Goal: Task Accomplishment & Management: Manage account settings

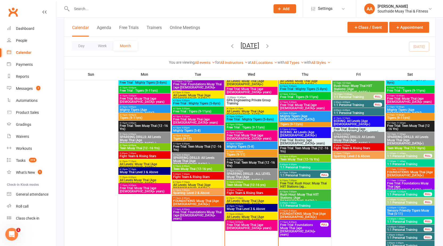
click at [309, 42] on div "Day Week Month September 2025 September 2025 Sun Mon Tue Wed Thu Fri Sat 31 01 …" at bounding box center [249, 46] width 371 height 19
click at [306, 26] on div "Calendar Agenda Free Trials Trainers Online Meetings Class / Event Appointment" at bounding box center [249, 27] width 371 height 19
click at [249, 161] on span "Free Trial: Teen Muay Thai (12 -16 Yrs)" at bounding box center [251, 164] width 50 height 6
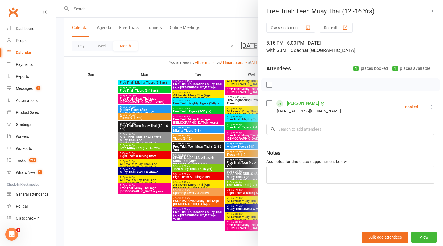
click at [428, 109] on button at bounding box center [431, 107] width 6 height 6
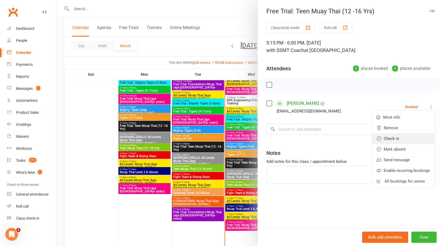
click at [394, 140] on link "Check in" at bounding box center [403, 138] width 62 height 11
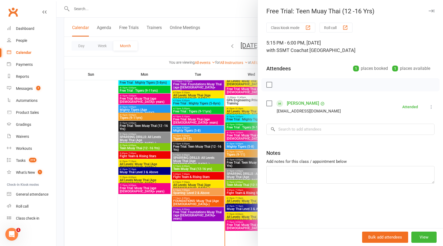
drag, startPoint x: 430, startPoint y: 7, endPoint x: 428, endPoint y: 9, distance: 2.9
click at [430, 7] on div "Free Trial: Teen Muay Thai (12 -16 Yrs) Class kiosk mode Roll call 5:15 PM - 6:…" at bounding box center [350, 123] width 185 height 246
drag, startPoint x: 427, startPoint y: 9, endPoint x: 353, endPoint y: 27, distance: 76.9
click at [429, 9] on icon "button" at bounding box center [432, 10] width 6 height 3
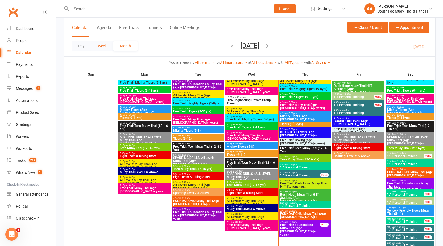
click at [109, 46] on button "Week" at bounding box center [102, 46] width 22 height 10
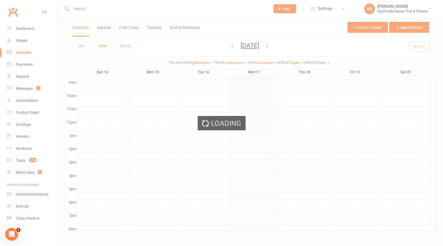
scroll to position [48, 0]
click at [82, 44] on div "Loading" at bounding box center [221, 123] width 443 height 246
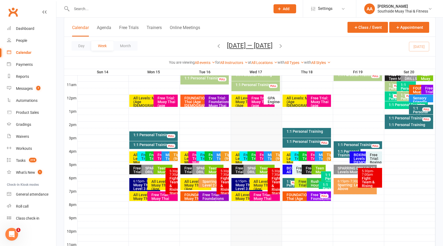
scroll to position [0, 0]
click at [263, 170] on div "Teen Muay Thai (12-16 yrs)" at bounding box center [266, 175] width 14 height 19
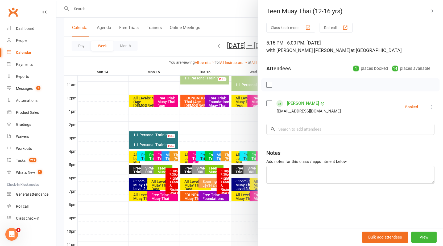
click at [429, 11] on icon "button" at bounding box center [432, 10] width 6 height 3
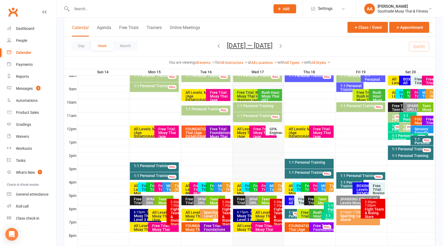
scroll to position [149, 0]
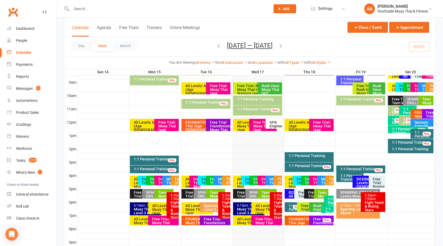
click at [265, 193] on div "Teen Muay Thai (12-16 yrs)" at bounding box center [268, 199] width 14 height 19
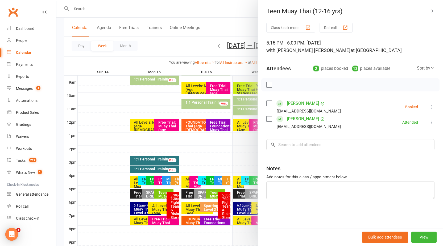
scroll to position [0, 0]
click at [429, 9] on button "button" at bounding box center [431, 11] width 6 height 6
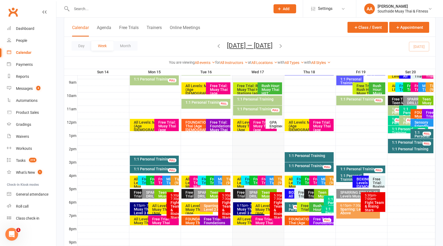
click at [299, 23] on div "Calendar Agenda Free Trials Trainers Online Meetings Class / Event Appointment" at bounding box center [249, 27] width 371 height 19
click at [302, 47] on div "Day Week Month [DATE] — [DATE] [DATE] Sun Mon Tue Wed Thu Fri Sat 31 01 02 03 0…" at bounding box center [249, 46] width 371 height 19
click at [172, 6] on input "text" at bounding box center [168, 8] width 197 height 7
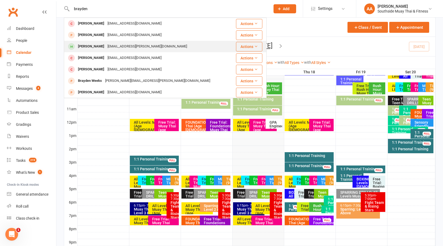
type input "brayden"
click at [88, 49] on div "[PERSON_NAME]" at bounding box center [91, 47] width 30 height 8
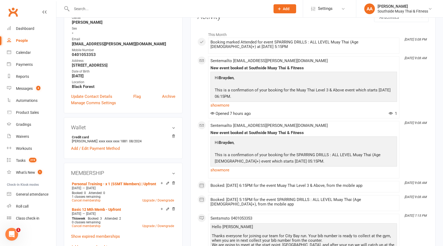
scroll to position [80, 0]
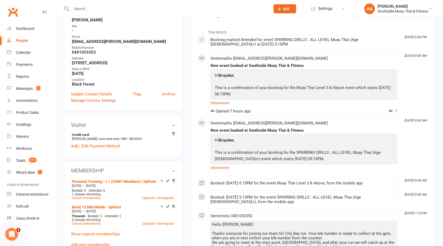
click at [33, 54] on link "Calendar" at bounding box center [31, 53] width 49 height 12
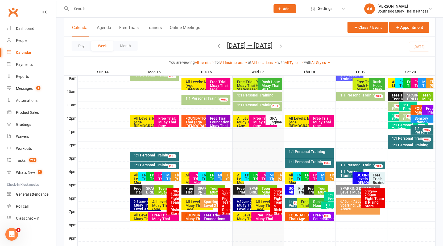
scroll to position [186, 0]
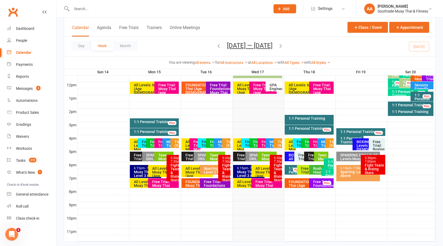
click at [261, 155] on div "Teen Muay Thai (12-16 yrs)" at bounding box center [268, 162] width 14 height 19
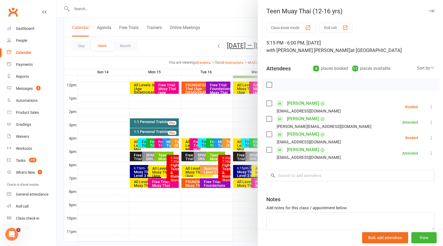
click at [429, 137] on icon at bounding box center [431, 137] width 5 height 5
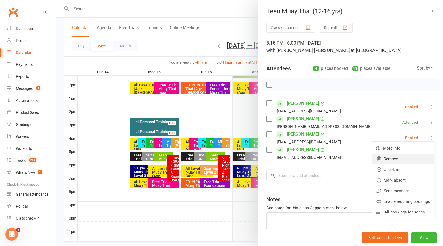
click at [389, 159] on link "Remove" at bounding box center [403, 158] width 62 height 11
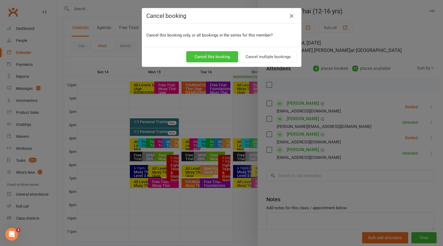
click at [217, 56] on button "Cancel this booking" at bounding box center [212, 56] width 52 height 11
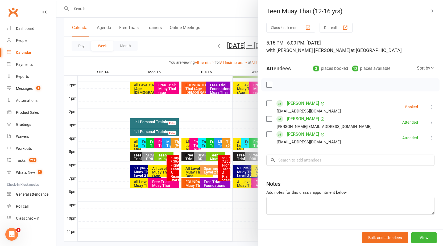
click at [428, 9] on button "button" at bounding box center [431, 11] width 6 height 6
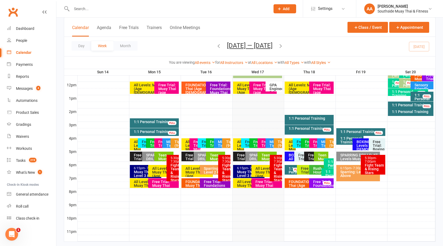
click at [249, 154] on div "SPARRING DRILLS : ALL LEVEL Muay Thai (Age [DEMOGRAPHIC_DATA]+)" at bounding box center [256, 168] width 14 height 30
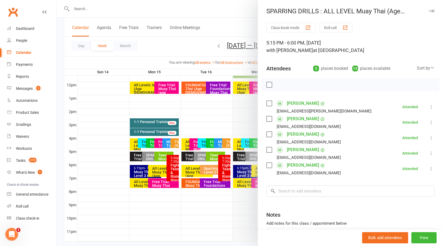
click at [429, 11] on icon "button" at bounding box center [432, 10] width 6 height 3
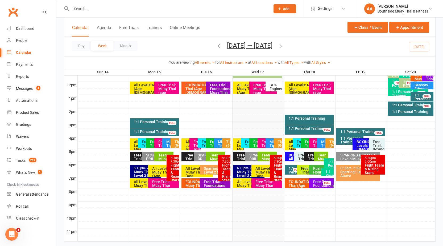
click at [264, 155] on div "Teen Muay Thai (12-16 yrs)" at bounding box center [268, 162] width 14 height 19
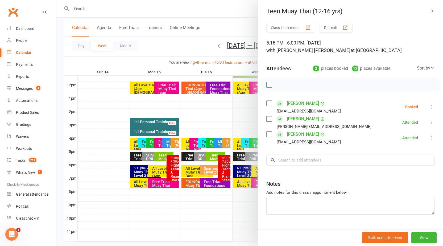
click at [429, 11] on icon "button" at bounding box center [432, 10] width 6 height 3
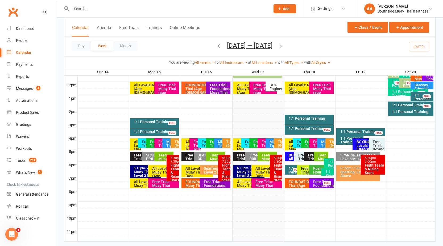
click at [265, 156] on div "Teen Muay Thai (12-16 yrs)" at bounding box center [268, 162] width 14 height 19
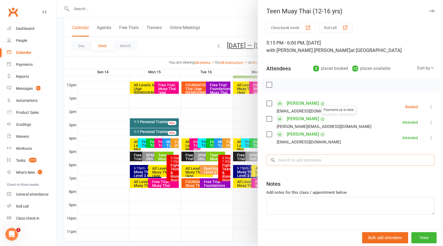
click at [312, 160] on input "search" at bounding box center [350, 159] width 168 height 11
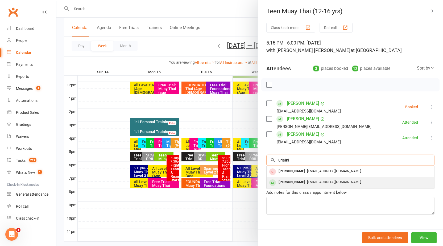
type input "urisini"
click at [294, 181] on div "Rafael Ursini" at bounding box center [291, 182] width 31 height 8
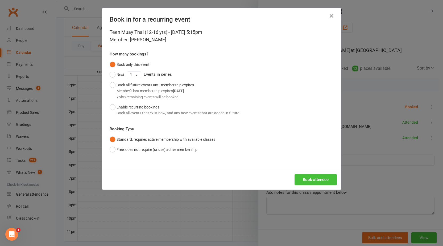
click at [303, 175] on button "Book attendee" at bounding box center [316, 179] width 42 height 11
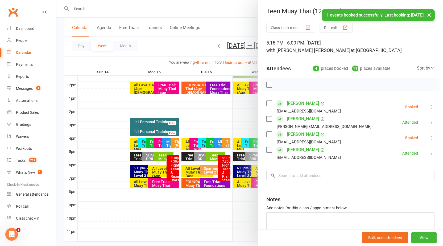
click at [429, 136] on icon at bounding box center [431, 137] width 5 height 5
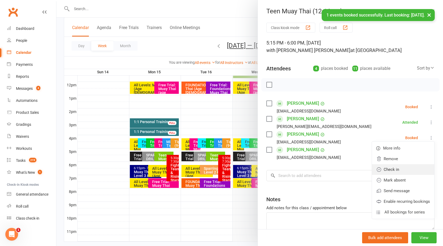
click at [393, 169] on link "Check in" at bounding box center [403, 169] width 62 height 11
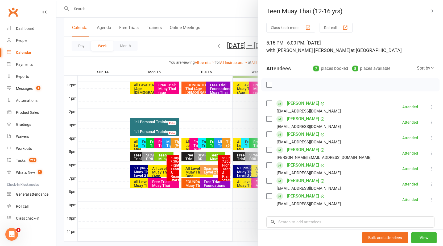
click at [393, 169] on li "Evelina Horiahina goryagina106@gmail.com Attended More info Remove Mark absent …" at bounding box center [350, 168] width 168 height 15
drag, startPoint x: 393, startPoint y: 169, endPoint x: 401, endPoint y: 164, distance: 9.3
click at [401, 164] on li "Evelina Horiahina goryagina106@gmail.com Attended More info Remove Mark absent …" at bounding box center [350, 168] width 168 height 15
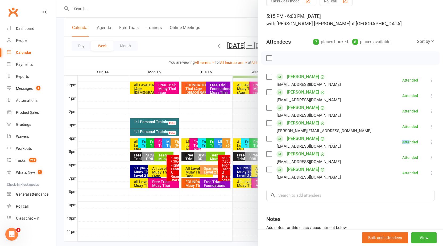
click at [288, 136] on link "Evelina Horiahina" at bounding box center [303, 138] width 32 height 9
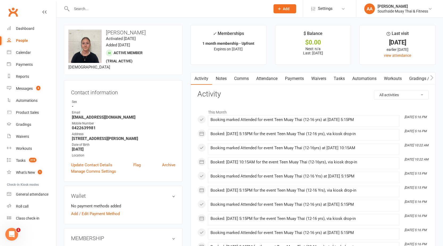
click at [274, 80] on link "Attendance" at bounding box center [267, 78] width 29 height 12
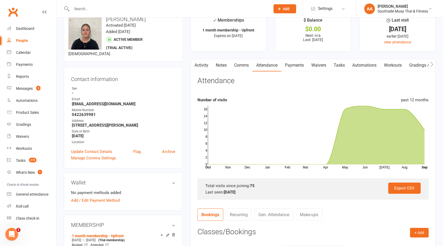
click at [289, 64] on link "Payments" at bounding box center [294, 65] width 26 height 12
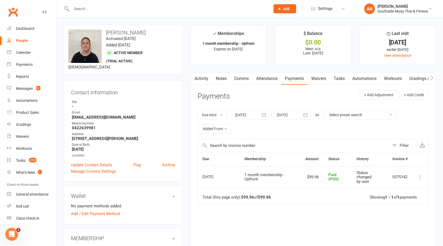
click at [126, 7] on input "text" at bounding box center [168, 8] width 197 height 7
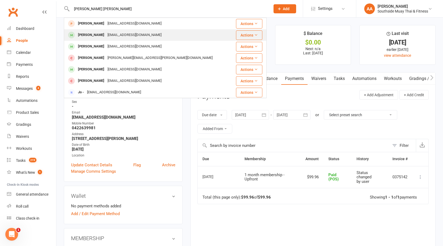
type input "hugh jo"
click at [111, 37] on div "[EMAIL_ADDRESS][DOMAIN_NAME]" at bounding box center [134, 35] width 57 height 8
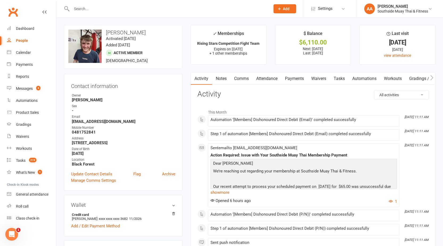
click at [290, 76] on link "Payments" at bounding box center [294, 78] width 26 height 12
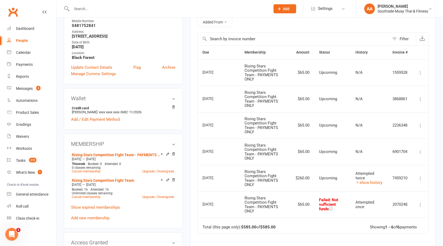
scroll to position [53, 0]
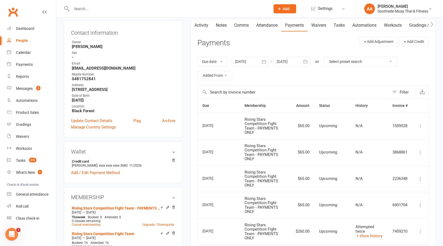
click at [252, 61] on div at bounding box center [250, 62] width 37 height 10
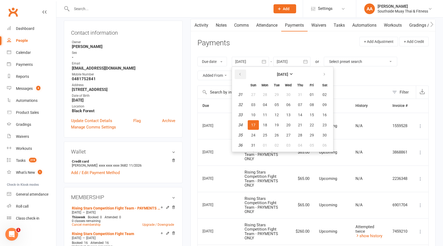
click at [239, 72] on button "button" at bounding box center [240, 74] width 11 height 10
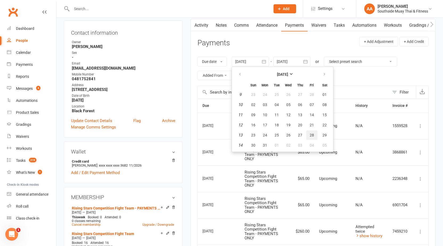
click at [317, 138] on button "28" at bounding box center [311, 135] width 11 height 10
type input "28 Mar 2025"
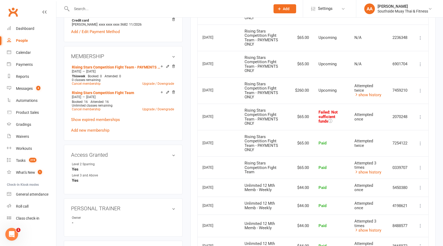
scroll to position [186, 0]
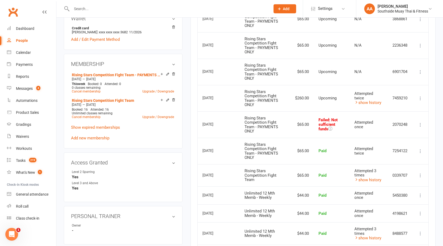
click at [422, 127] on button at bounding box center [420, 124] width 6 height 6
click at [433, 117] on div "Activity Notes Comms Attendance Payments Waivers Tasks Automations Workouts Gra…" at bounding box center [313, 237] width 245 height 703
click at [421, 98] on icon at bounding box center [420, 98] width 5 height 5
click at [432, 95] on div "Activity Notes Comms Attendance Payments Waivers Tasks Automations Workouts Gra…" at bounding box center [313, 237] width 245 height 703
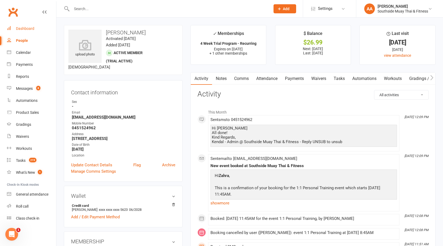
click at [18, 30] on div "Dashboard" at bounding box center [25, 28] width 18 height 4
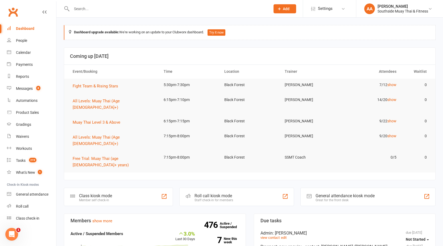
click at [105, 97] on td "All Levels: Muay Thai (Age [DEMOGRAPHIC_DATA]+)" at bounding box center [113, 103] width 91 height 21
click at [105, 101] on span "All Levels: Muay Thai (Age [DEMOGRAPHIC_DATA]+)" at bounding box center [96, 103] width 47 height 11
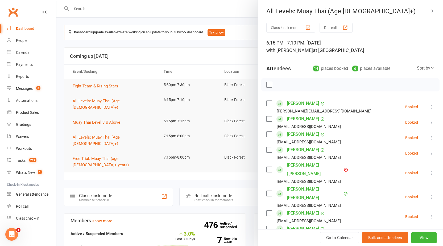
click at [110, 115] on div at bounding box center [249, 123] width 387 height 246
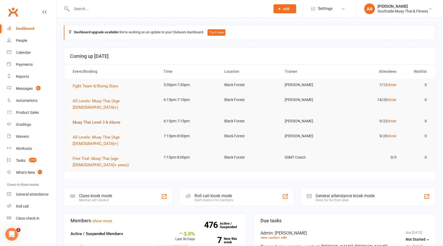
click at [110, 120] on span "Muay Thai Level 3 & Above" at bounding box center [97, 122] width 48 height 5
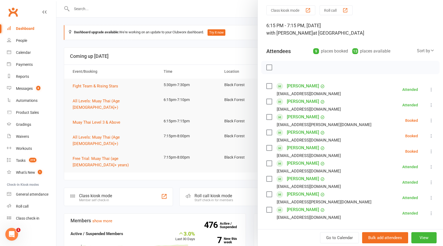
scroll to position [27, 0]
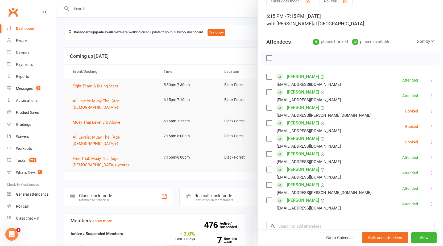
click at [429, 111] on icon at bounding box center [431, 110] width 5 height 5
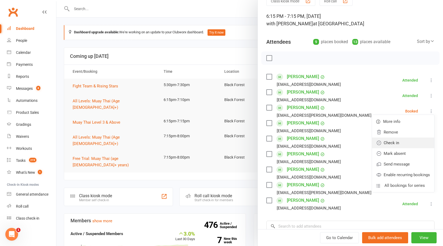
click at [395, 140] on link "Check in" at bounding box center [403, 142] width 62 height 11
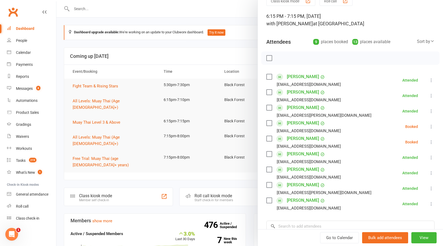
click at [106, 87] on div at bounding box center [249, 123] width 387 height 246
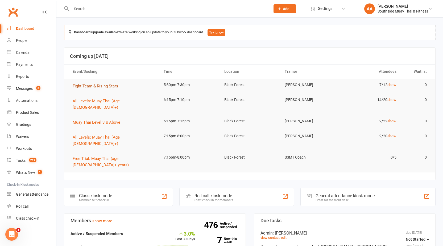
click at [106, 87] on span "Fight Team & Rising Stars" at bounding box center [96, 86] width 46 height 5
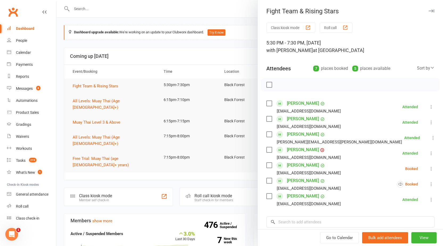
click at [429, 168] on icon at bounding box center [431, 168] width 5 height 5
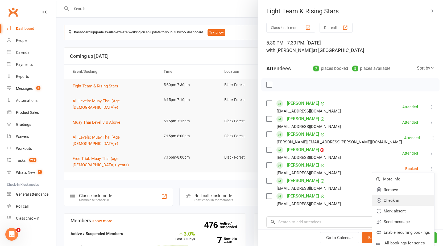
click at [396, 199] on link "Check in" at bounding box center [403, 200] width 62 height 11
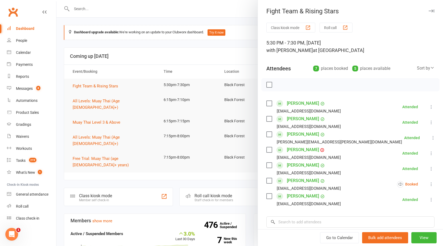
click at [427, 10] on div "Fight Team & Rising Stars" at bounding box center [350, 10] width 185 height 7
click at [118, 69] on div at bounding box center [249, 123] width 387 height 246
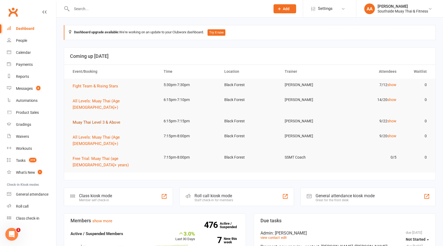
click at [108, 119] on button "Muay Thai Level 3 & Above" at bounding box center [98, 122] width 51 height 6
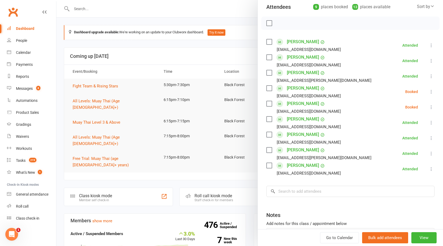
scroll to position [53, 0]
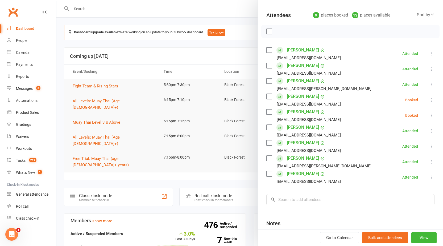
click at [213, 19] on div at bounding box center [249, 123] width 387 height 246
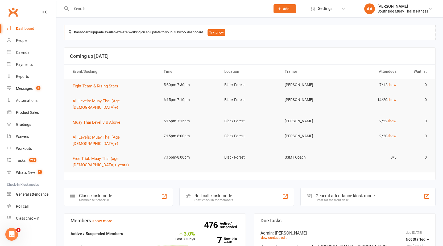
drag, startPoint x: 129, startPoint y: 95, endPoint x: 69, endPoint y: 134, distance: 72.0
click at [69, 134] on table "Event/Booking Time Location Trainer Attendees Waitlist Fight Team & Rising Star…" at bounding box center [249, 118] width 371 height 108
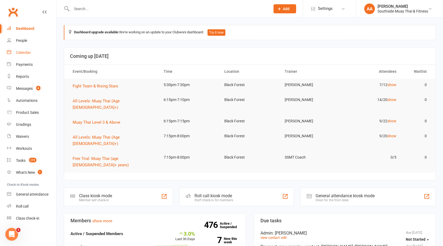
click at [24, 50] on link "Calendar" at bounding box center [31, 53] width 49 height 12
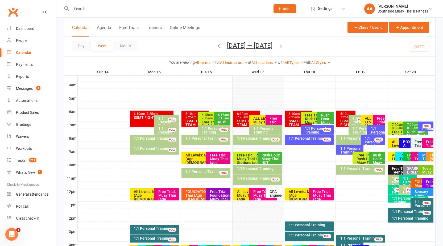
scroll to position [160, 0]
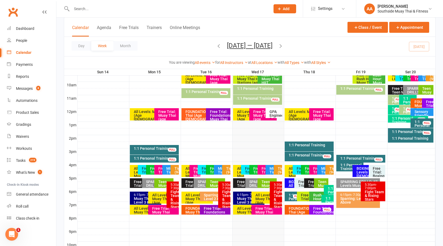
click at [311, 46] on div "Day Week Month [DATE] — [DATE] [DATE] Sun Mon Tue Wed Thu Fri Sat 31 01 02 03 0…" at bounding box center [249, 46] width 371 height 19
click at [261, 208] on div "Free Trial: Muay Thai (age [DEMOGRAPHIC_DATA]+ years)" at bounding box center [268, 215] width 26 height 19
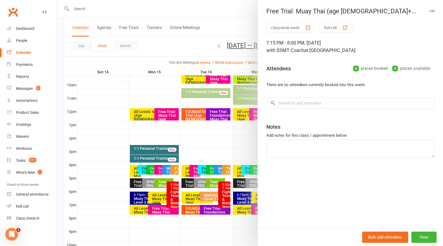
click at [429, 10] on icon "button" at bounding box center [432, 10] width 6 height 3
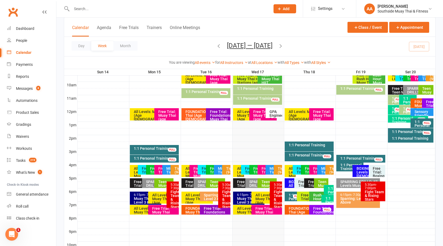
click at [331, 55] on div "Day Week Month [DATE] — [DATE] [DATE] Sun Mon Tue Wed Thu Fri Sat 31 01 02 03 0…" at bounding box center [249, 46] width 371 height 19
click at [263, 144] on div at bounding box center [257, 145] width 358 height 6
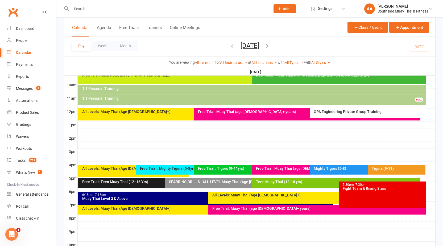
click at [357, 42] on div "Day Week Month [DATE] [DATE] Sun Mon Tue Wed Thu Fri Sat 31 01 02 03 04 05 06 0…" at bounding box center [249, 46] width 371 height 19
click at [232, 194] on div "All Levels: Muay Thai (Age [DEMOGRAPHIC_DATA]+)" at bounding box center [318, 195] width 212 height 4
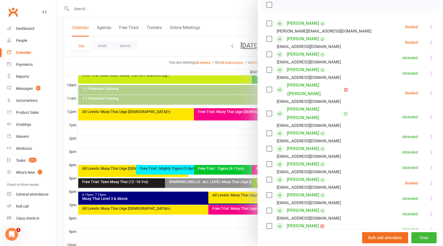
scroll to position [106, 0]
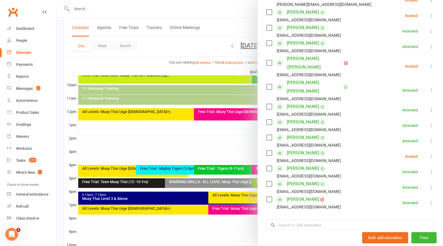
click at [301, 195] on link "[PERSON_NAME]" at bounding box center [303, 199] width 32 height 9
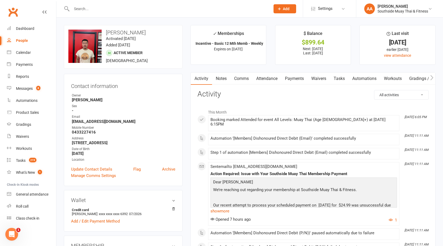
click at [295, 79] on link "Payments" at bounding box center [294, 78] width 26 height 12
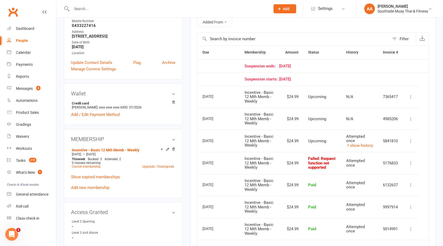
scroll to position [133, 0]
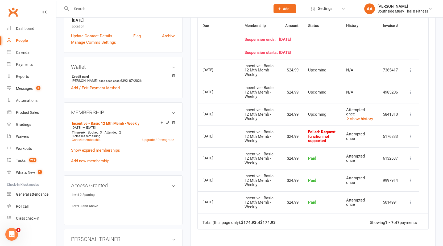
click at [410, 138] on icon at bounding box center [410, 136] width 5 height 5
click at [431, 137] on div "Activity Notes Comms Attendance Payments Waivers Tasks Automations Workouts Gra…" at bounding box center [313, 122] width 245 height 367
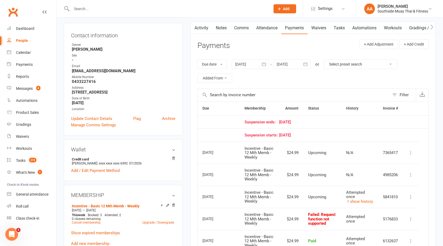
scroll to position [0, 0]
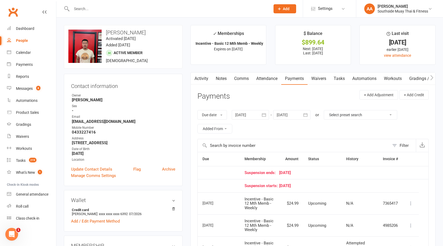
click at [204, 78] on link "Activity" at bounding box center [201, 78] width 21 height 12
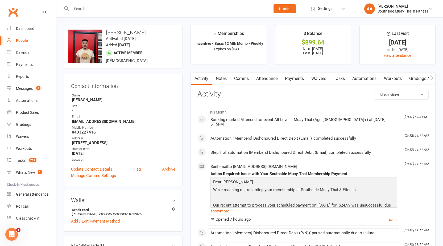
scroll to position [27, 0]
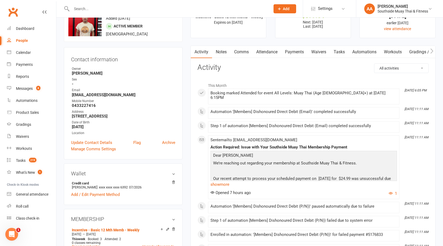
click at [271, 51] on link "Attendance" at bounding box center [267, 52] width 29 height 12
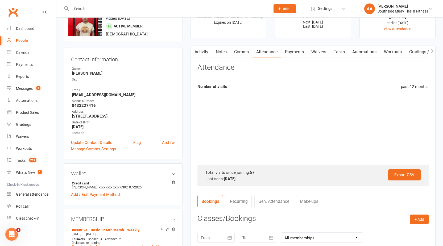
click at [298, 52] on link "Payments" at bounding box center [294, 52] width 26 height 12
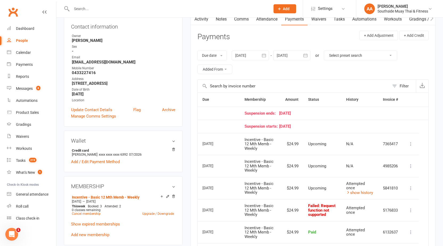
scroll to position [53, 0]
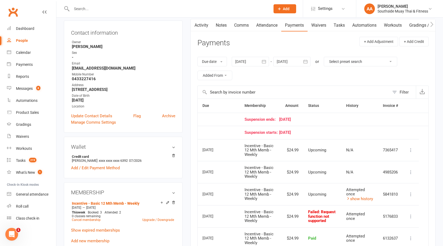
click at [198, 27] on link "Activity" at bounding box center [201, 25] width 21 height 12
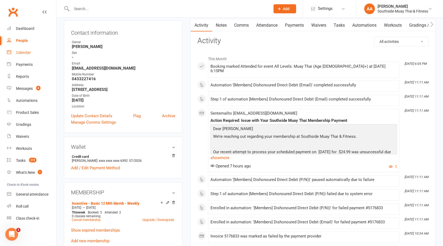
drag, startPoint x: 22, startPoint y: 54, endPoint x: 59, endPoint y: 76, distance: 43.1
click at [22, 54] on div "Calendar" at bounding box center [23, 52] width 15 height 4
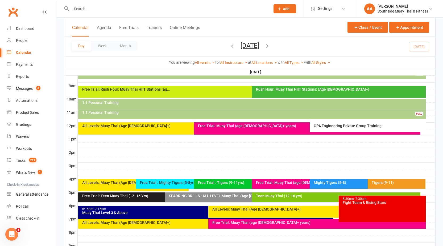
scroll to position [186, 0]
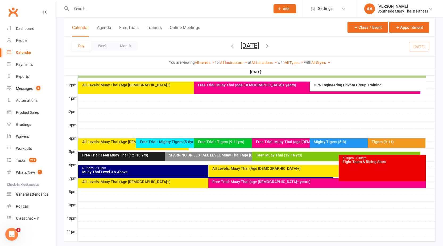
click at [225, 170] on div "All Levels: Muay Thai (Age [DEMOGRAPHIC_DATA]+)" at bounding box center [316, 171] width 217 height 12
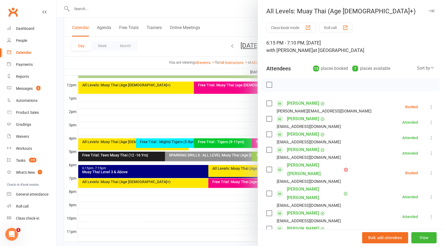
click at [314, 166] on link "[PERSON_NAME] ([PERSON_NAME]" at bounding box center [315, 169] width 56 height 17
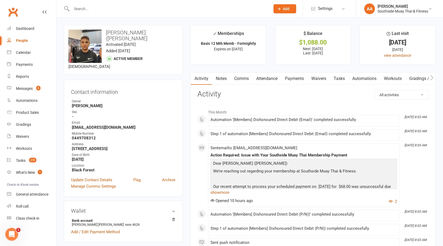
click at [271, 75] on link "Attendance" at bounding box center [267, 78] width 29 height 12
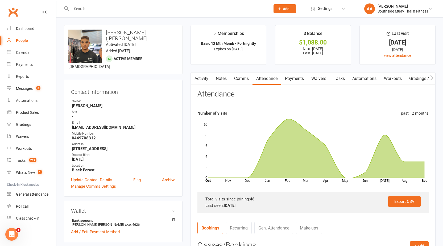
click at [298, 69] on main "✓ Memberships Basic 12 Mth Memb - Fortnightly Expires on [DATE] $ Balance $1,08…" at bounding box center [313, 212] width 253 height 374
drag, startPoint x: 295, startPoint y: 76, endPoint x: 296, endPoint y: 82, distance: 6.2
click at [295, 76] on link "Payments" at bounding box center [294, 78] width 26 height 12
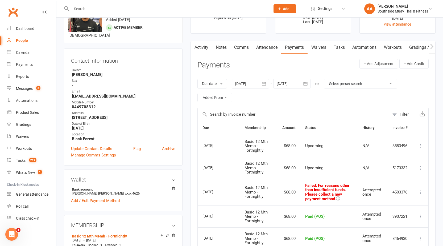
scroll to position [80, 0]
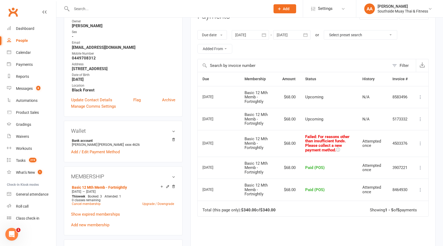
click at [191, 157] on div "Activity Notes Comms Attendance Payments Waivers Tasks Automations Workouts Gra…" at bounding box center [313, 142] width 245 height 301
click at [182, 102] on div "Contact information Owner [PERSON_NAME] Sex - Email [EMAIL_ADDRESS][DOMAIN_NAME…" at bounding box center [123, 58] width 119 height 117
click at [29, 29] on div "Dashboard" at bounding box center [25, 28] width 18 height 4
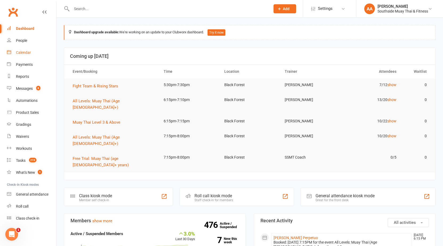
click at [21, 53] on div "Calendar" at bounding box center [23, 52] width 15 height 4
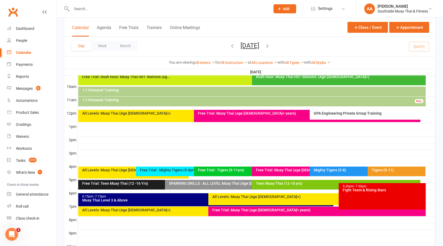
scroll to position [160, 0]
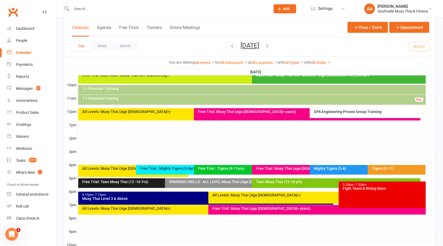
click at [205, 198] on div "Muay Thai Level 3 & Above" at bounding box center [207, 198] width 251 height 4
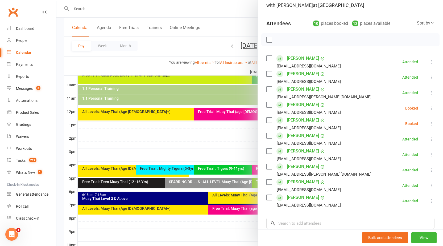
scroll to position [0, 0]
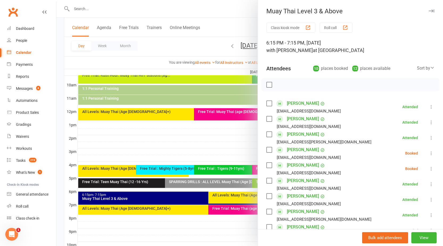
click at [429, 10] on icon "button" at bounding box center [432, 10] width 6 height 3
